Goal: Information Seeking & Learning: Find specific fact

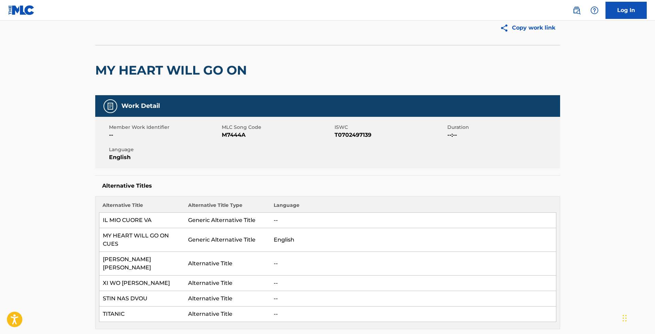
click at [229, 132] on span "M7444A" at bounding box center [277, 135] width 111 height 8
copy span "M7444A"
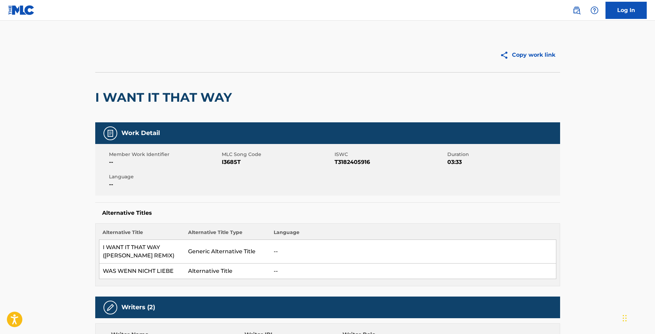
click at [232, 158] on span "I3685T" at bounding box center [277, 162] width 111 height 8
copy span "I3685T"
click at [574, 12] on img at bounding box center [576, 10] width 8 height 8
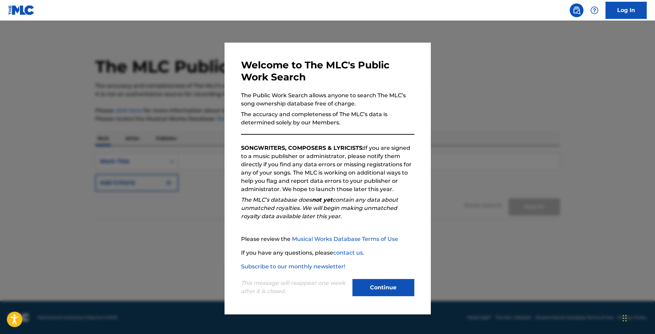
click at [378, 284] on button "Continue" at bounding box center [383, 287] width 62 height 17
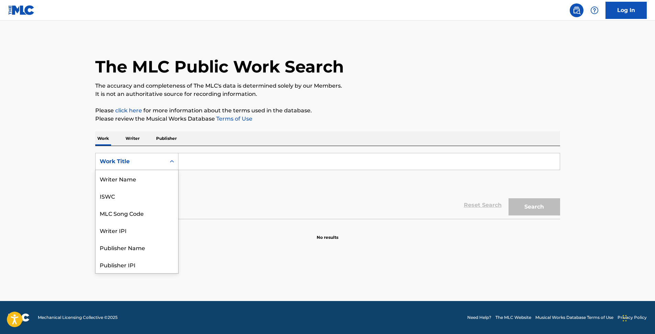
click at [159, 163] on div "Work Title" at bounding box center [131, 161] width 62 height 8
drag, startPoint x: 146, startPoint y: 193, endPoint x: 145, endPoint y: 180, distance: 13.8
click at [145, 180] on div "Writer Name ISWC MLC Song Code Writer IPI Publisher Name Publisher IPI MLC Publ…" at bounding box center [137, 221] width 82 height 103
click at [145, 180] on div "MLC Song Code" at bounding box center [137, 178] width 82 height 17
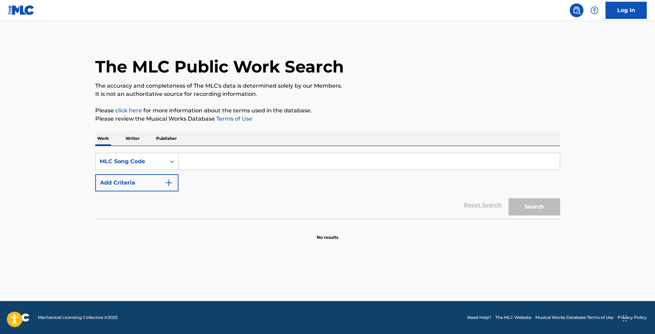
click at [191, 160] on input "Search Form" at bounding box center [368, 161] width 381 height 16
paste input "I3685T"
type input "I3685T"
click at [508, 198] on button "Search" at bounding box center [534, 206] width 52 height 17
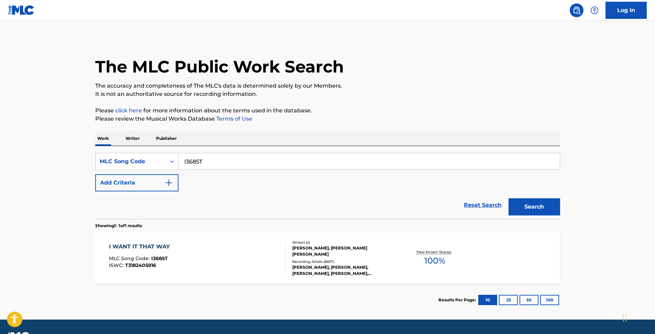
click at [423, 260] on div "Total Known Shares: 100 %" at bounding box center [434, 258] width 77 height 21
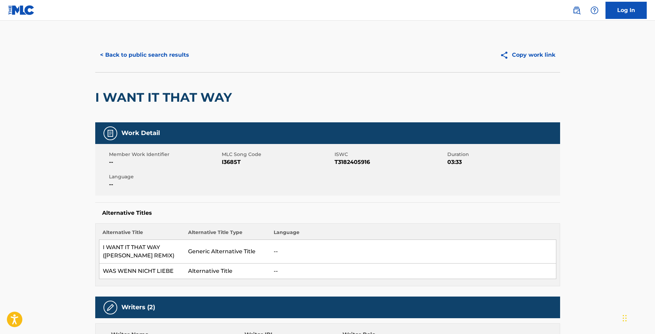
click at [534, 57] on button "Copy work link" at bounding box center [527, 54] width 65 height 17
click at [234, 163] on span "I3685T" at bounding box center [277, 162] width 111 height 8
copy span "I3685T"
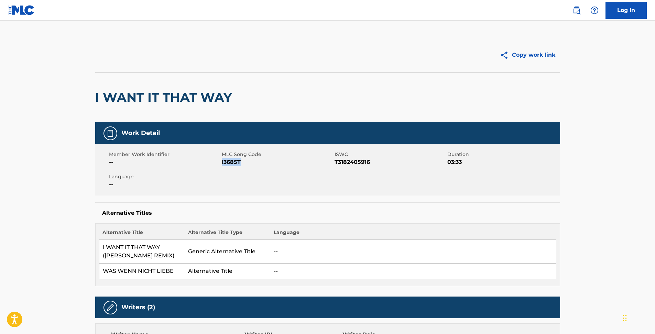
click at [548, 58] on button "Copy work link" at bounding box center [527, 54] width 65 height 17
click at [573, 12] on img at bounding box center [576, 10] width 8 height 8
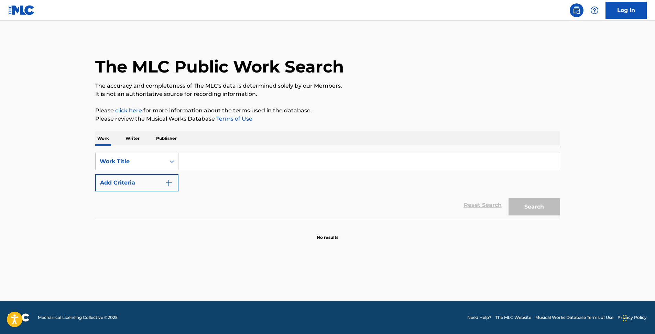
click at [201, 166] on input "Search Form" at bounding box center [368, 161] width 381 height 16
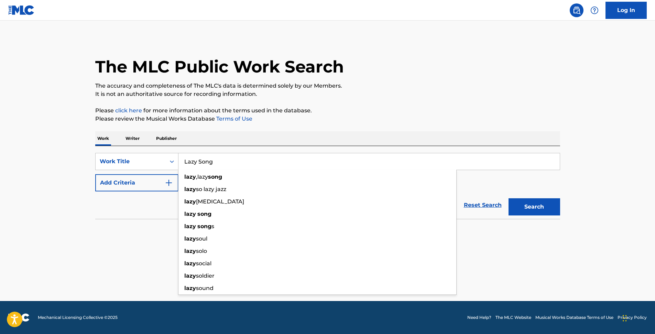
click at [508, 198] on button "Search" at bounding box center [534, 206] width 52 height 17
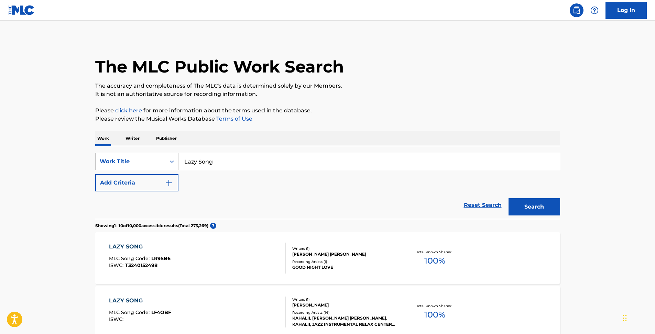
click at [163, 185] on button "Add Criteria" at bounding box center [136, 182] width 83 height 17
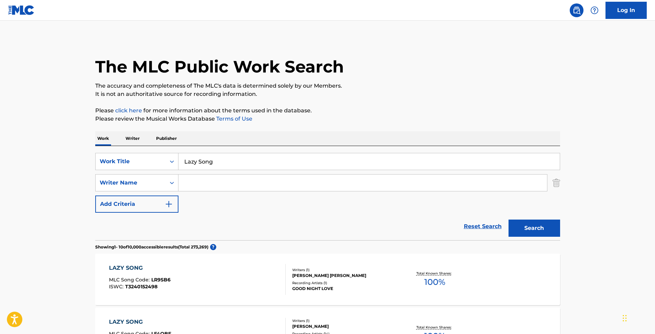
click at [184, 162] on input "Lazy Song" at bounding box center [368, 161] width 381 height 16
type input "The Lazy Song"
click at [508, 220] on button "Search" at bounding box center [534, 228] width 52 height 17
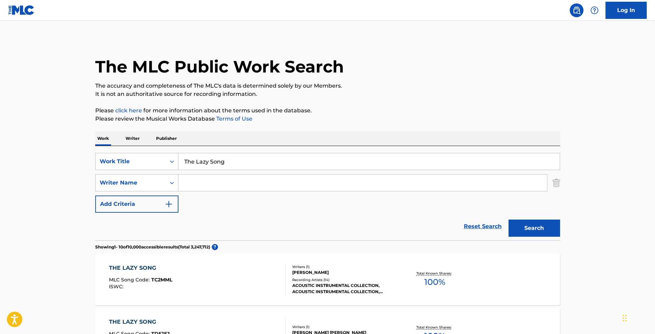
drag, startPoint x: 225, startPoint y: 164, endPoint x: 153, endPoint y: 155, distance: 72.4
click at [153, 155] on div "SearchWithCriteriafb9fee7a-cf37-4bcb-8ffc-70108349e329 Work Title The Lazy Song" at bounding box center [327, 161] width 465 height 17
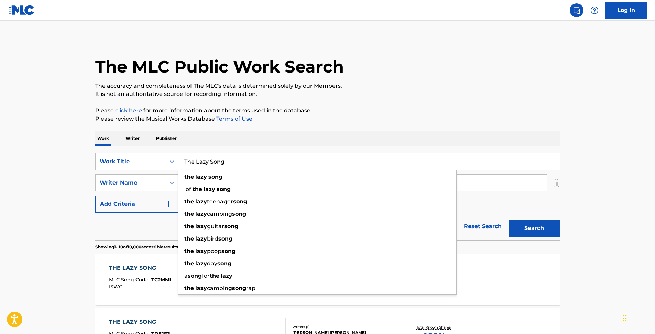
click at [576, 12] on img at bounding box center [576, 10] width 8 height 8
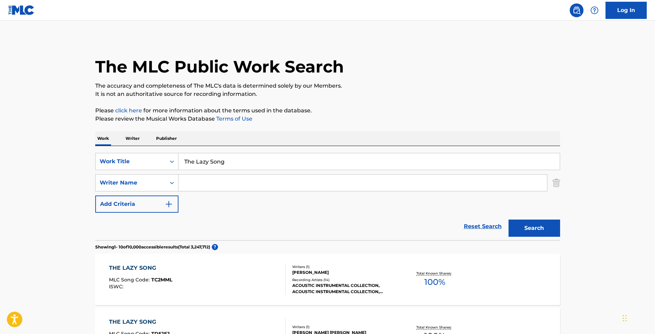
click at [465, 225] on link "Reset Search" at bounding box center [482, 226] width 45 height 15
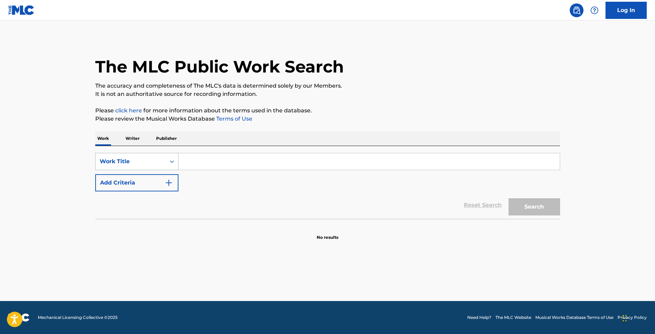
click at [164, 159] on div "Work Title" at bounding box center [131, 161] width 70 height 13
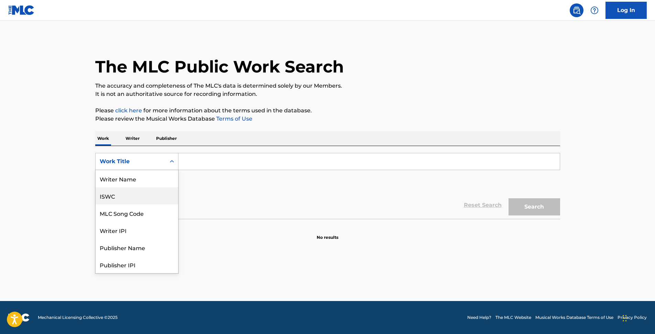
click at [137, 198] on div "ISWC" at bounding box center [137, 195] width 82 height 17
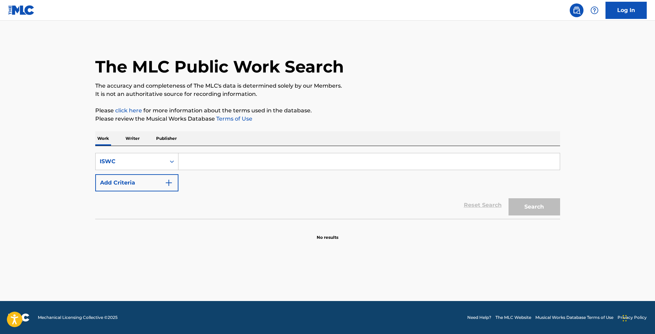
click at [201, 165] on input "Search Form" at bounding box center [368, 161] width 381 height 16
paste input "T9060953539"
type input "T9060953539"
click at [522, 209] on button "Search" at bounding box center [534, 206] width 52 height 17
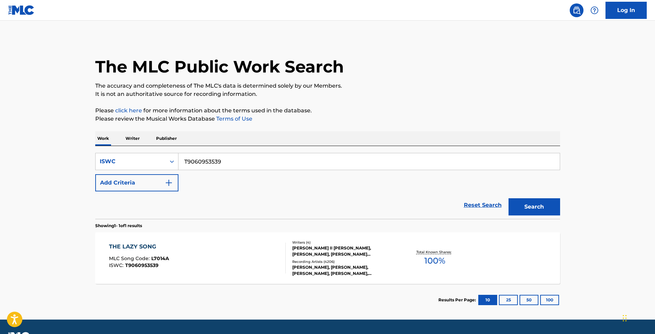
click at [332, 255] on div "PHILIP MARTIN II LAWRENCE, ARI LEVINE, KEINAN ABDI WARSAME, PETER GENE HERNANDEZ" at bounding box center [344, 251] width 104 height 12
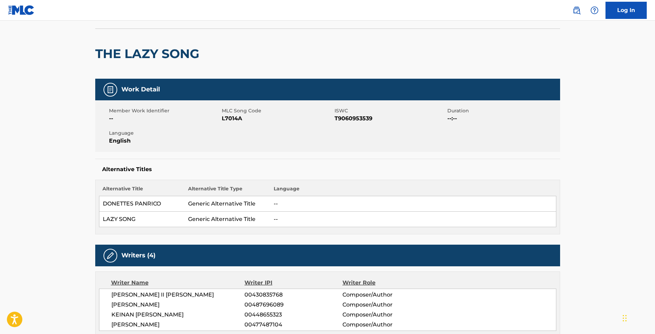
scroll to position [44, 0]
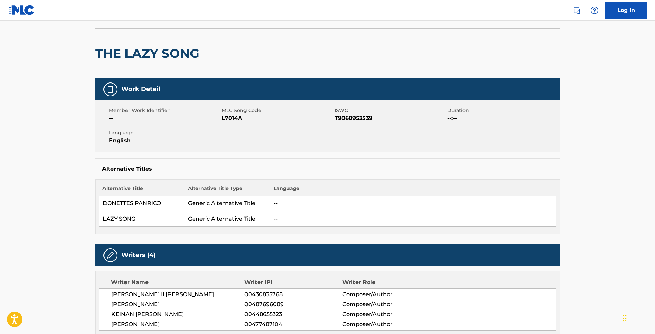
click at [229, 119] on span "L7014A" at bounding box center [277, 118] width 111 height 8
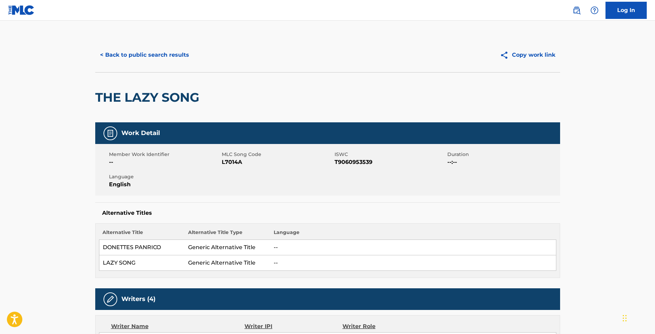
click at [529, 55] on button "Copy work link" at bounding box center [527, 54] width 65 height 17
click at [358, 164] on span "T9060953539" at bounding box center [389, 162] width 111 height 8
copy span "T9060953539"
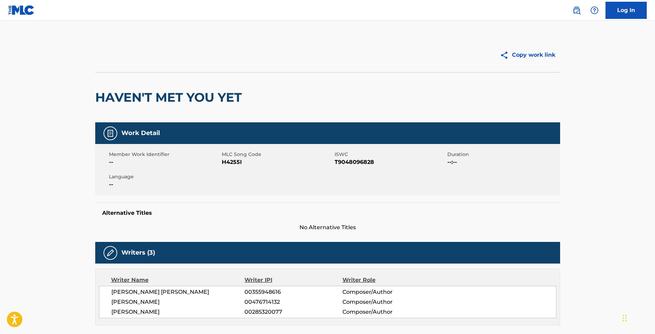
click at [238, 161] on span "H4255I" at bounding box center [277, 162] width 111 height 8
copy span "H4255I"
click at [576, 11] on img at bounding box center [576, 10] width 8 height 8
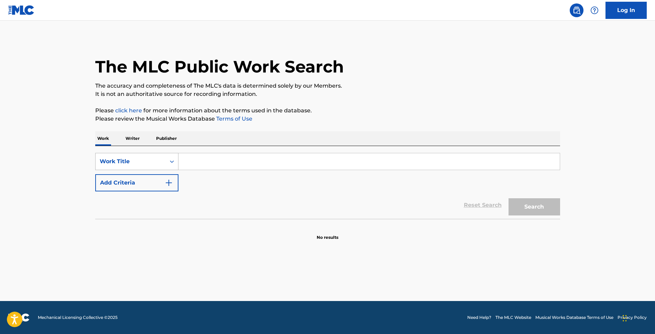
click at [136, 158] on div "Work Title" at bounding box center [131, 161] width 62 height 8
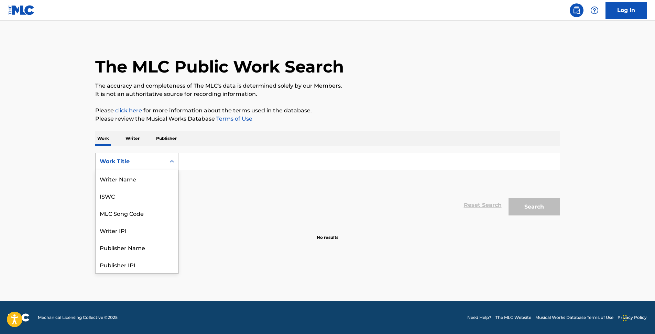
scroll to position [34, 0]
click at [148, 184] on div "MLC Song Code" at bounding box center [137, 178] width 82 height 17
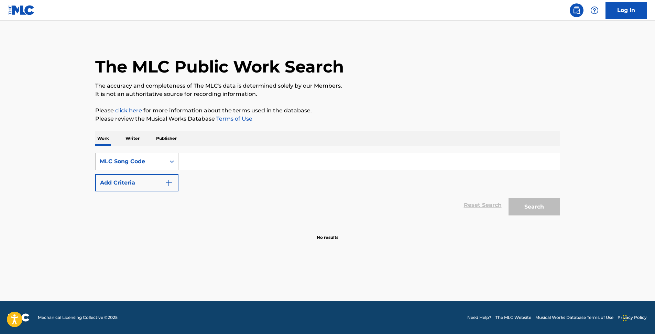
click at [221, 162] on input "Search Form" at bounding box center [368, 161] width 381 height 16
paste input "H4255I"
type input "H4255I"
click at [508, 198] on button "Search" at bounding box center [534, 206] width 52 height 17
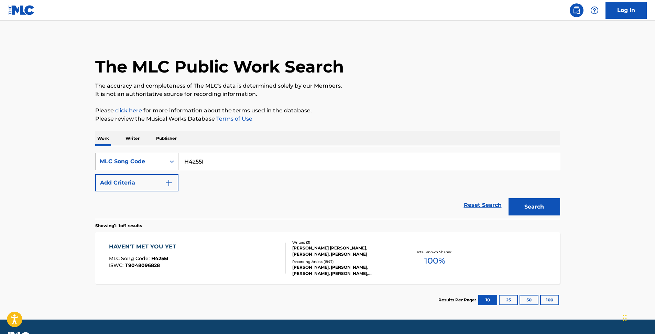
click at [408, 247] on div "HAVEN'T MET YOU YET MLC Song Code : H4255I ISWC : T9048096828 Writers ( 3 ) AMY…" at bounding box center [327, 258] width 465 height 52
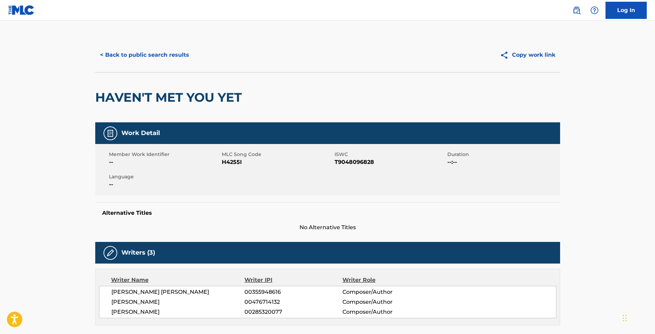
click at [522, 53] on button "Copy work link" at bounding box center [527, 54] width 65 height 17
click at [446, 66] on div "< Back to public search results Copy work link" at bounding box center [327, 55] width 465 height 34
click at [510, 62] on button "Copy work link" at bounding box center [527, 54] width 65 height 17
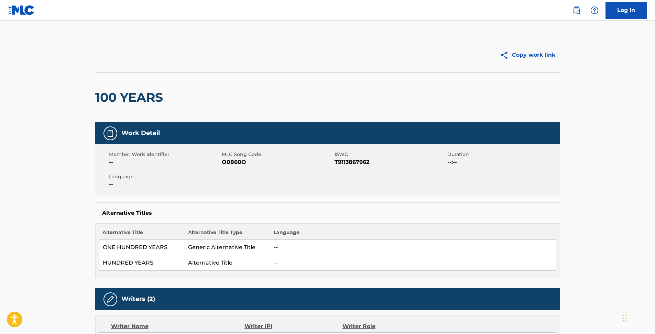
click at [239, 163] on span "O0860O" at bounding box center [277, 162] width 111 height 8
copy span "O0860O"
drag, startPoint x: 576, startPoint y: 8, endPoint x: 567, endPoint y: 11, distance: 9.7
click at [576, 8] on img at bounding box center [576, 10] width 8 height 8
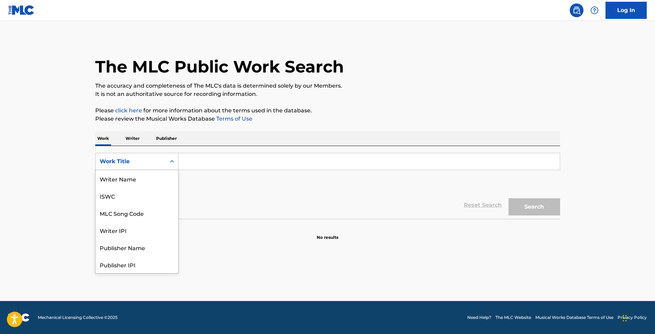
click at [156, 156] on div "Work Title" at bounding box center [131, 161] width 70 height 13
click at [133, 211] on div "MLC Song Code" at bounding box center [137, 212] width 82 height 17
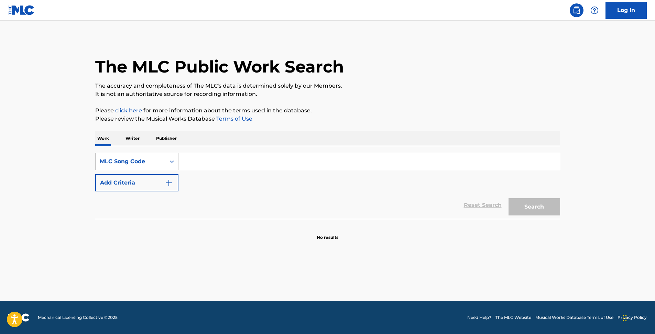
click at [251, 144] on div "Work Writer Publisher" at bounding box center [327, 138] width 465 height 14
click at [252, 160] on input "Search Form" at bounding box center [368, 161] width 381 height 16
paste input "O0860O"
type input "O0860O"
click at [508, 198] on button "Search" at bounding box center [534, 206] width 52 height 17
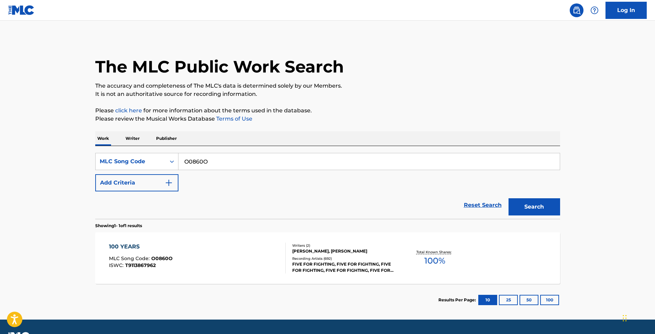
click at [413, 238] on div "100 YEARS MLC Song Code : O0860O ISWC : T9113867962 Writers ( 2 ) JOHN ONDRASIK…" at bounding box center [327, 258] width 465 height 52
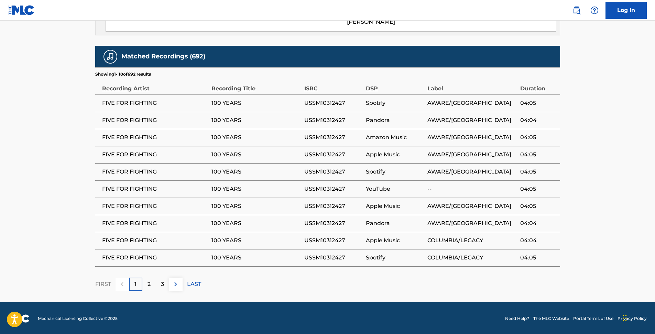
scroll to position [462, 0]
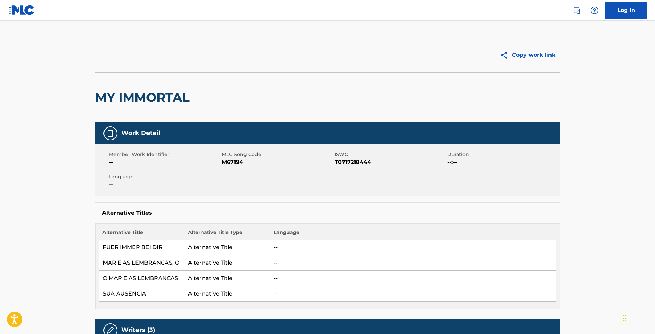
click at [232, 164] on span "M67194" at bounding box center [277, 162] width 111 height 8
copy span "M67194"
click at [575, 10] on img at bounding box center [576, 10] width 8 height 8
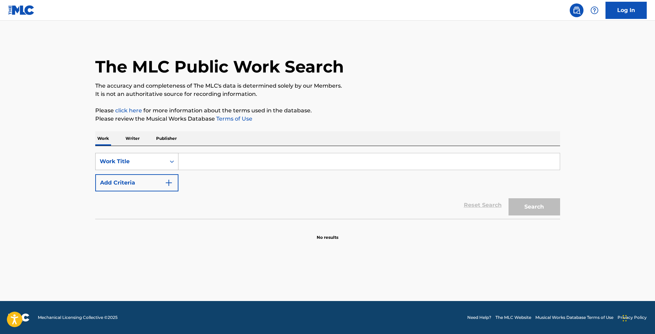
click at [155, 164] on div "Work Title" at bounding box center [131, 161] width 62 height 8
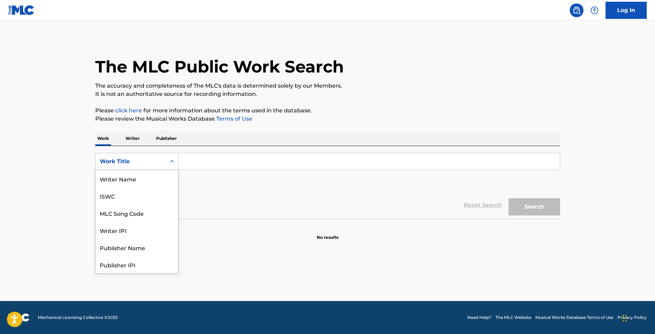
scroll to position [34, 0]
click at [147, 184] on div "MLC Song Code" at bounding box center [137, 178] width 82 height 17
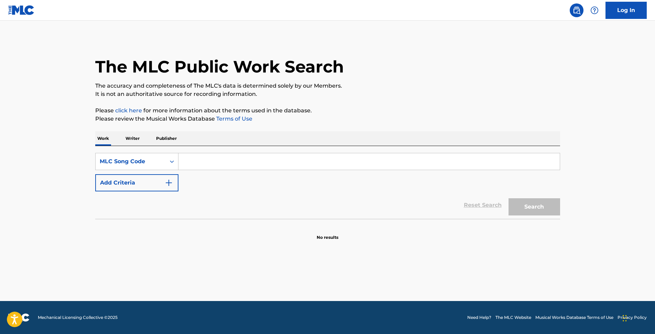
click at [194, 168] on input "Search Form" at bounding box center [368, 161] width 381 height 16
paste input "M67194"
type input "M67194"
click at [508, 198] on button "Search" at bounding box center [534, 206] width 52 height 17
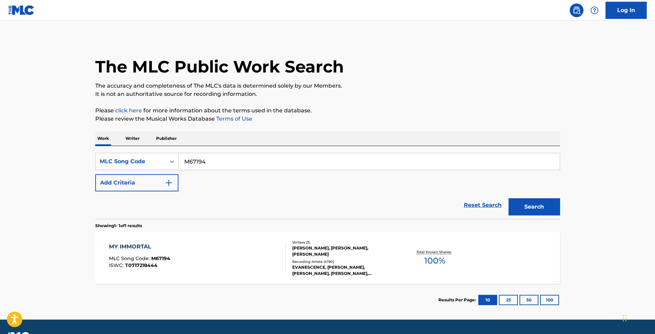
click at [387, 259] on div "Recording Artists ( 4190 )" at bounding box center [344, 261] width 104 height 5
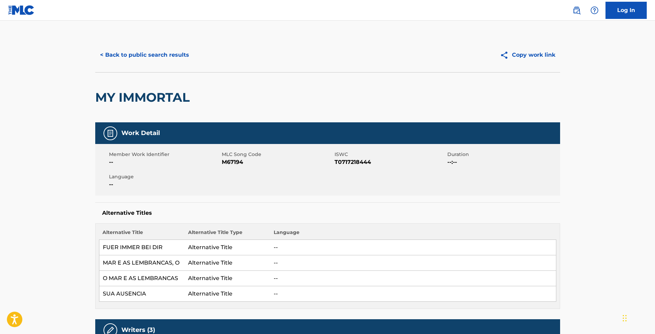
click at [530, 56] on button "Copy work link" at bounding box center [527, 54] width 65 height 17
click at [238, 162] on span "M67194" at bounding box center [277, 162] width 111 height 8
copy span "M67194"
click at [547, 51] on button "Copy work link" at bounding box center [527, 54] width 65 height 17
